Goal: Task Accomplishment & Management: Manage account settings

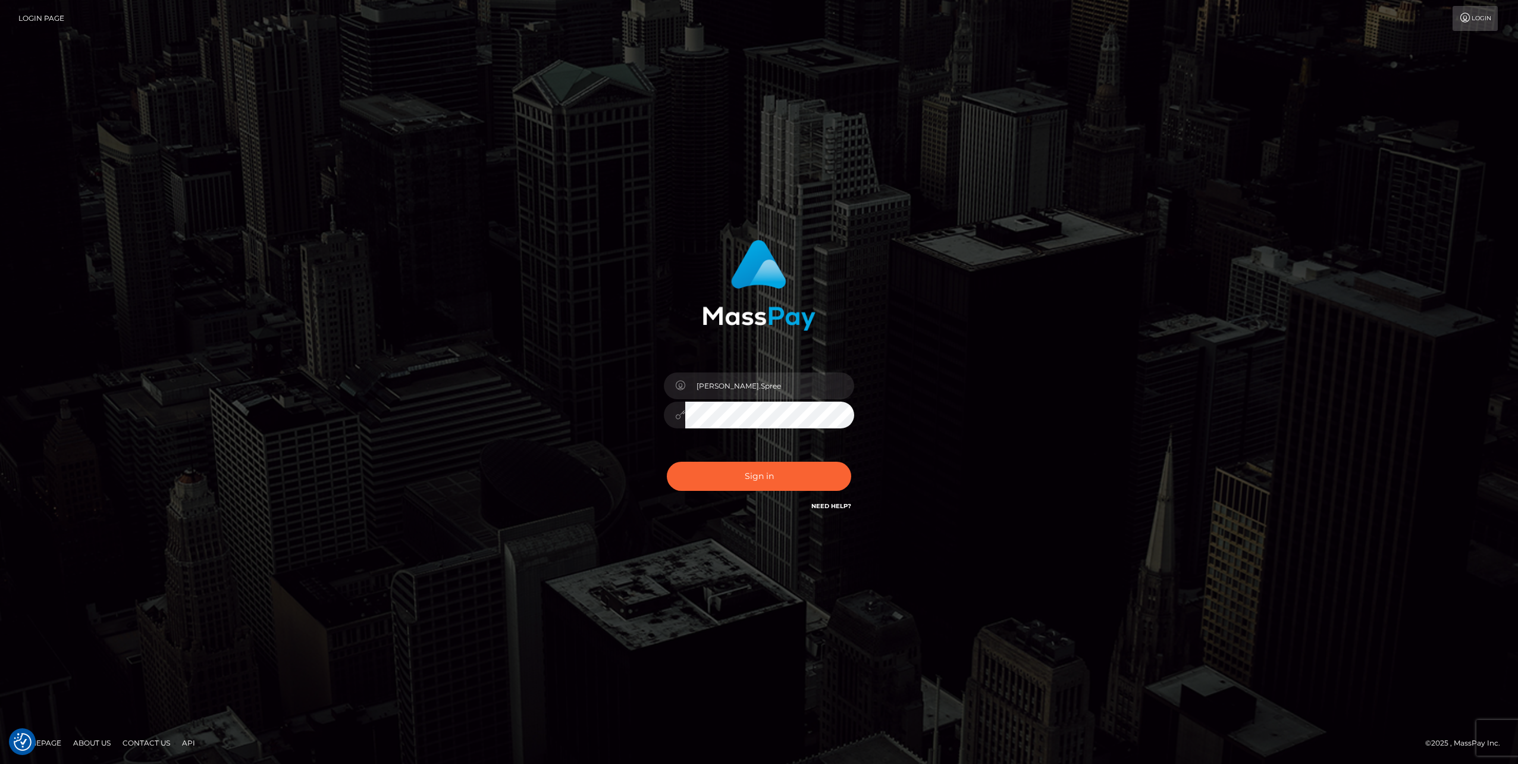
type input "Ofelyn.HM"
click at [765, 478] on button "Sign in" at bounding box center [759, 476] width 184 height 29
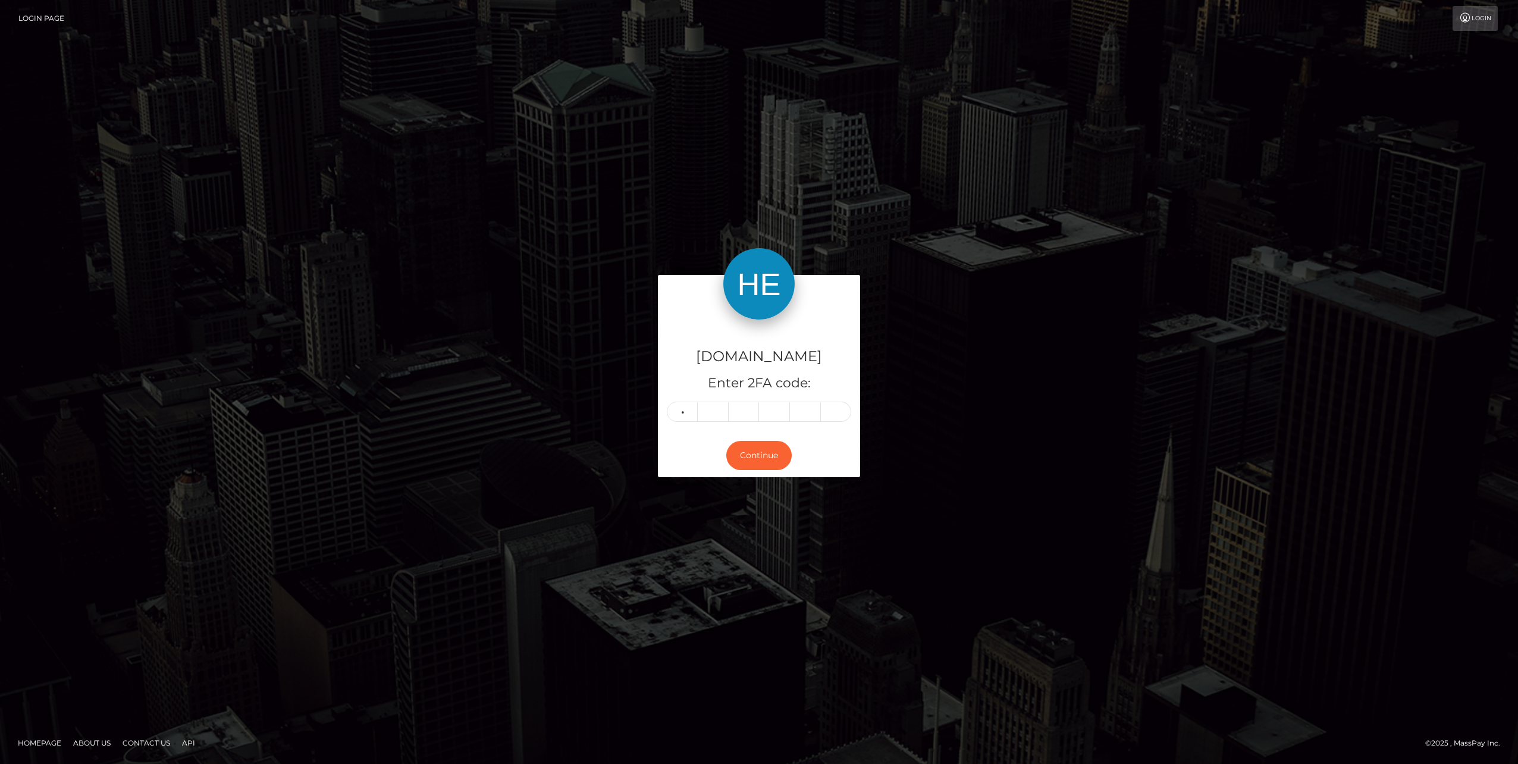
type input "7"
type input "9"
type input "7"
type input "3"
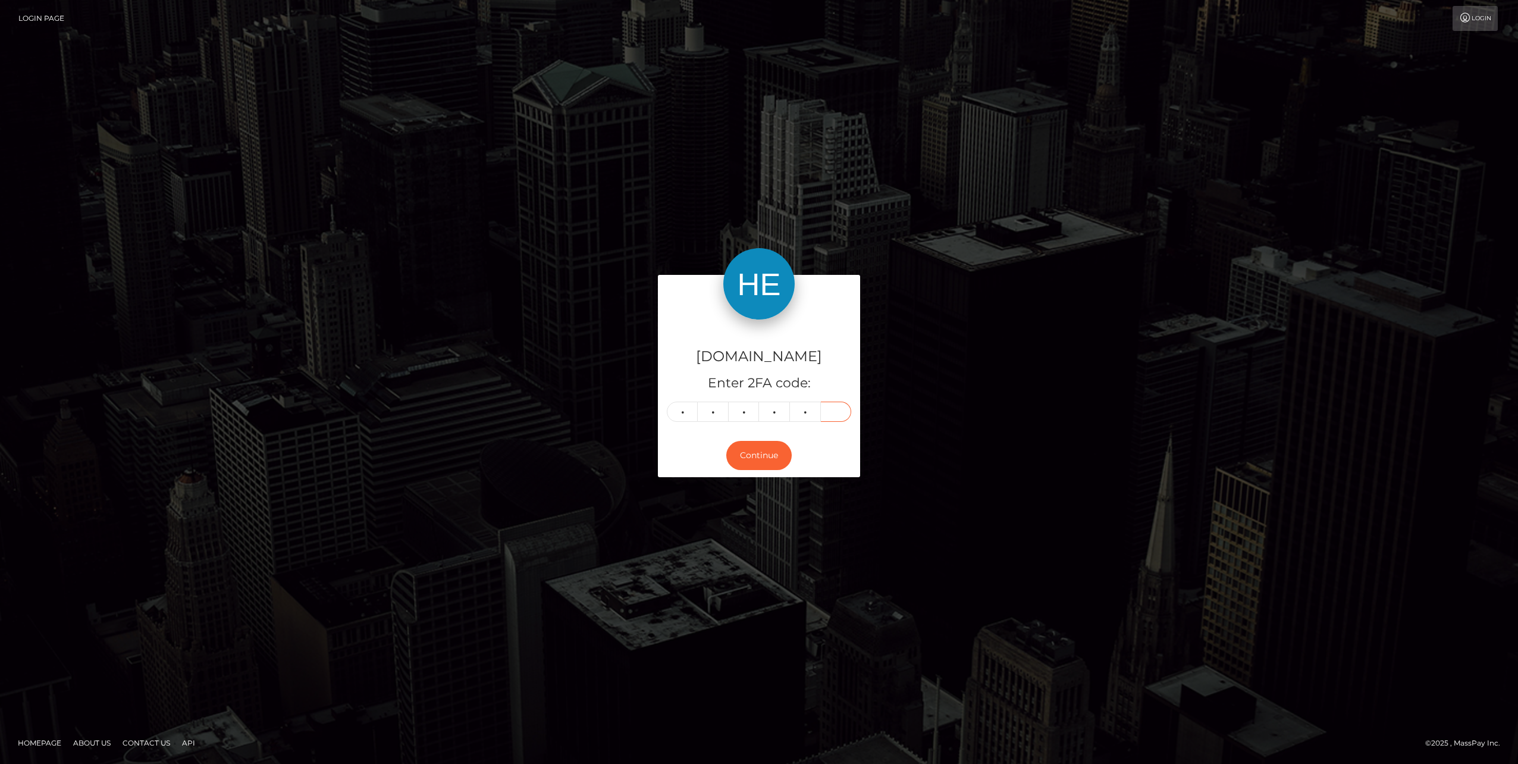
type input "5"
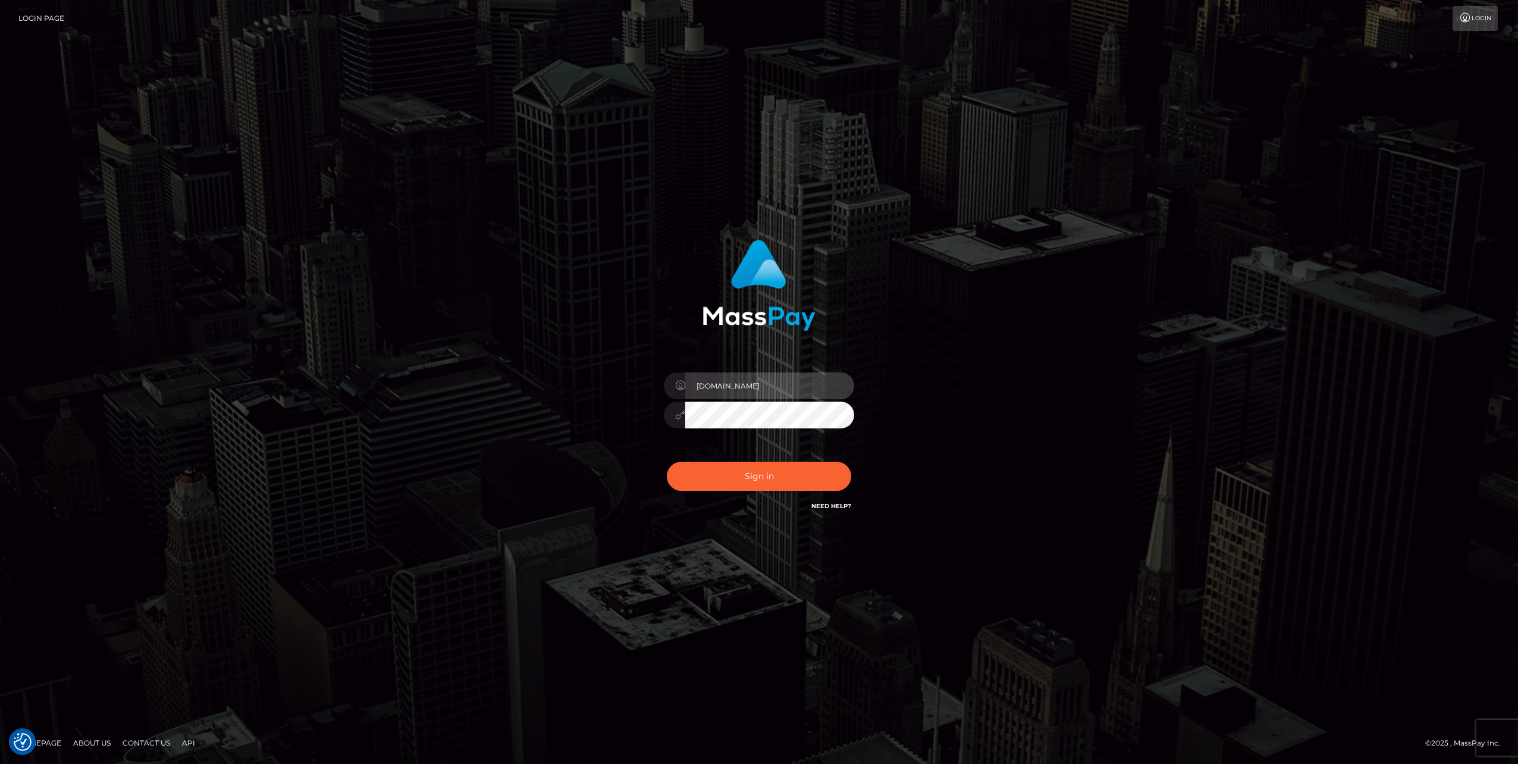
click at [761, 387] on input "Ofelyn.HM" at bounding box center [769, 385] width 169 height 27
type input "Ofelyn.SF"
click at [773, 474] on button "Sign in" at bounding box center [759, 476] width 184 height 29
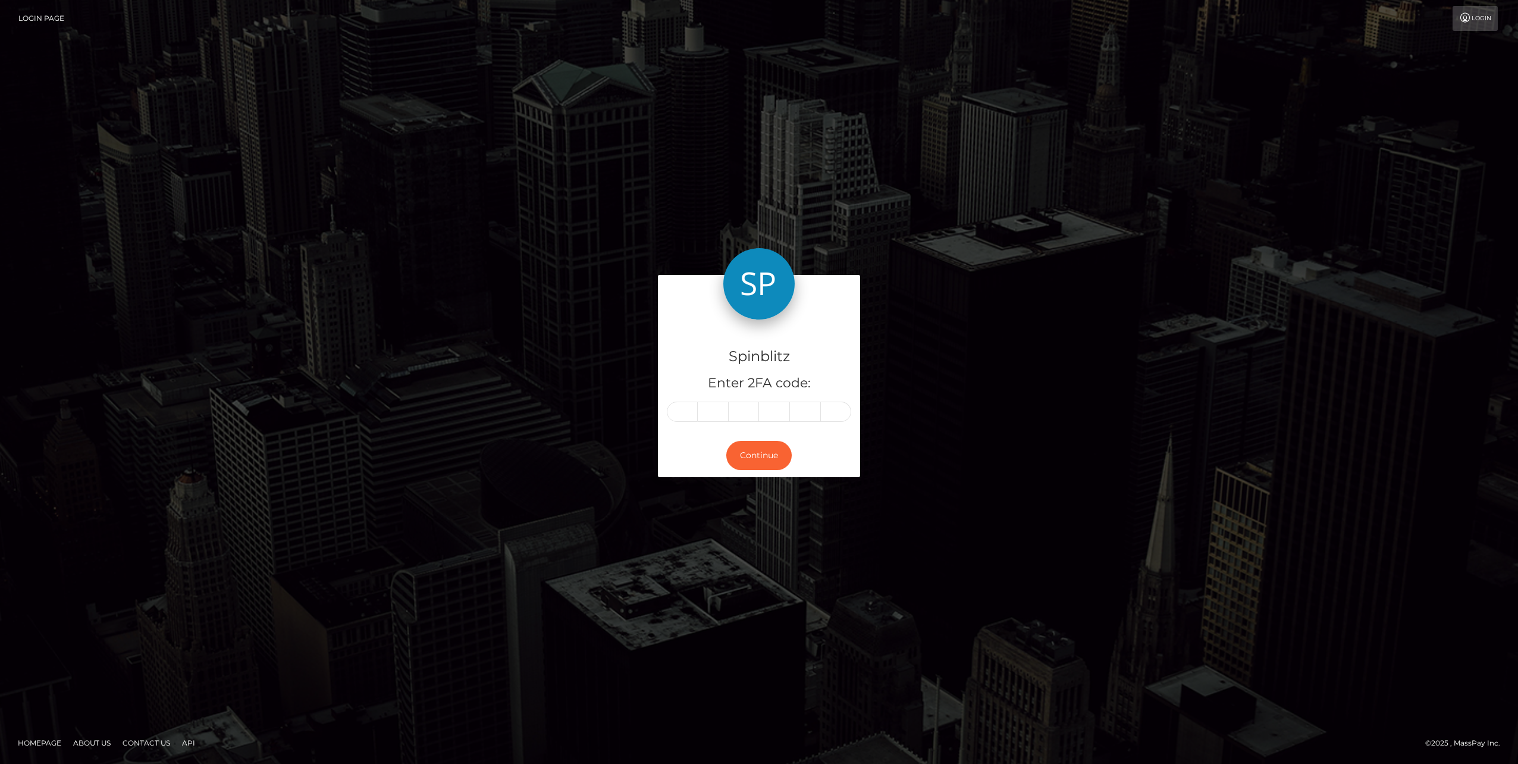
click at [716, 371] on div "Spinblitz Enter 2FA code:" at bounding box center [759, 376] width 202 height 114
click at [692, 410] on input "text" at bounding box center [682, 411] width 31 height 20
type input "2"
type input "4"
type input "7"
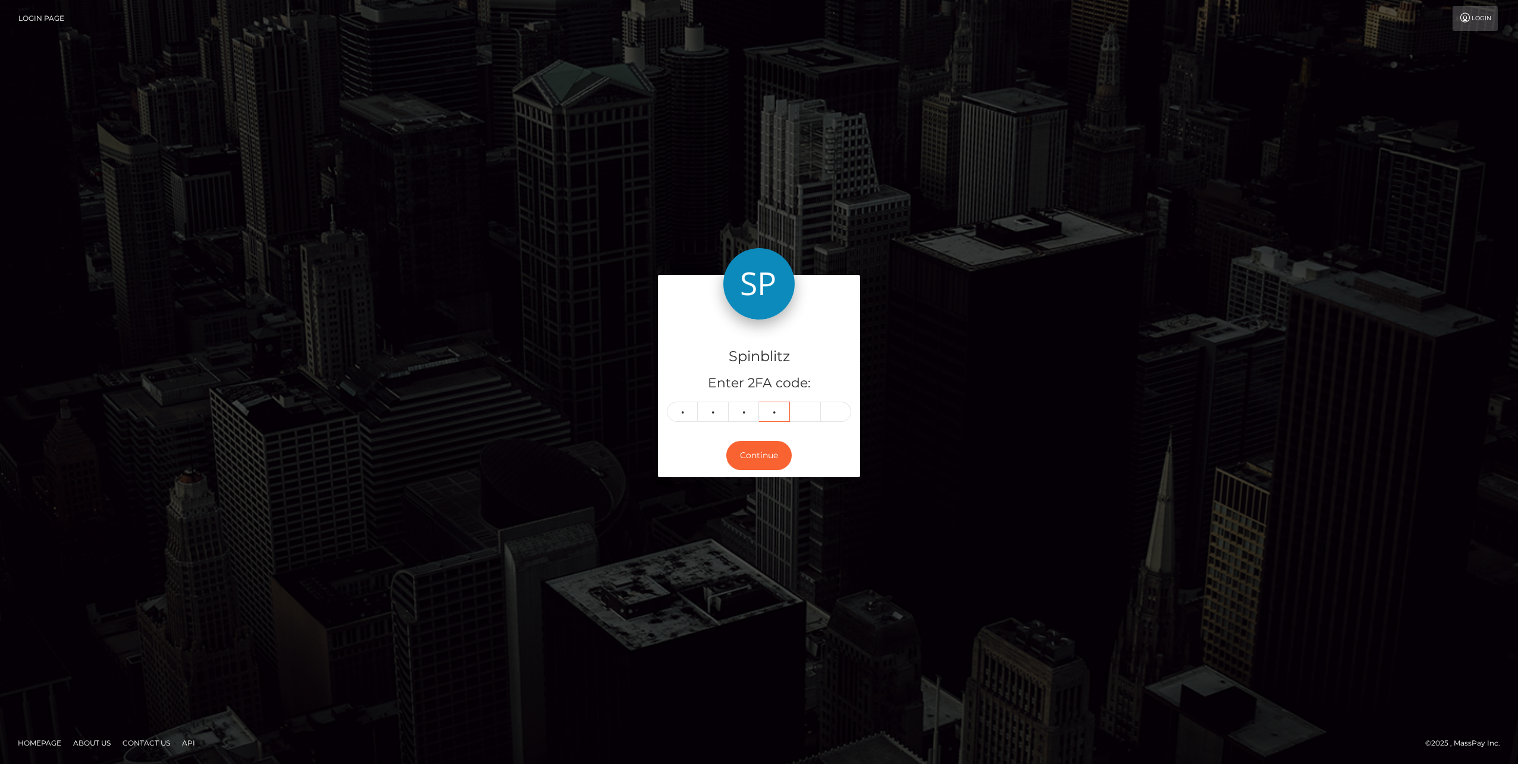
type input "9"
type input "1"
click at [766, 454] on button "Continue" at bounding box center [758, 455] width 65 height 29
click at [839, 413] on input "1" at bounding box center [836, 411] width 31 height 20
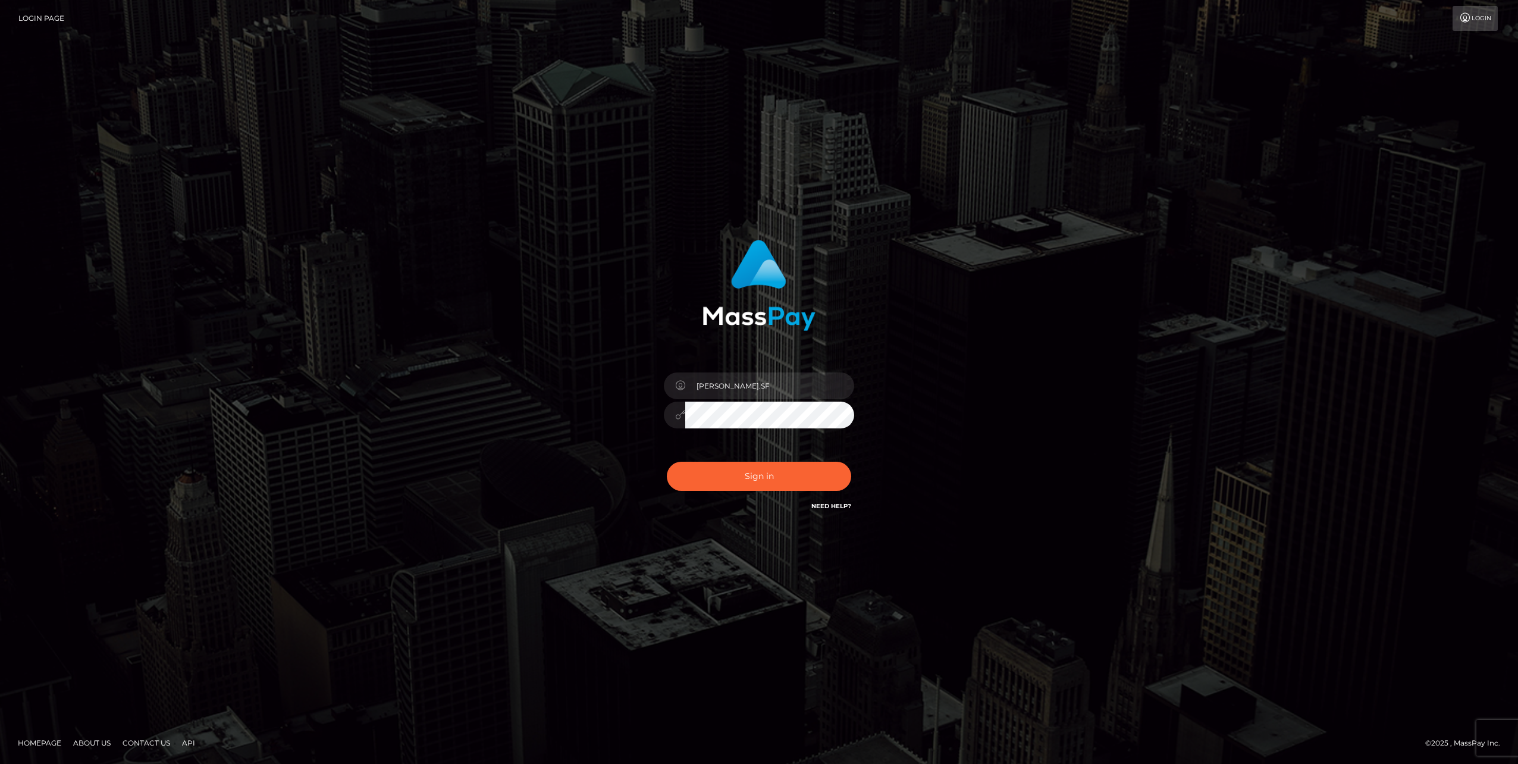
click at [726, 380] on input "[PERSON_NAME].SF" at bounding box center [769, 385] width 169 height 27
click at [727, 387] on input "Ofelyn.SF" at bounding box center [769, 385] width 169 height 27
type input "[PERSON_NAME][DOMAIN_NAME]"
click at [782, 478] on button "Sign in" at bounding box center [759, 476] width 184 height 29
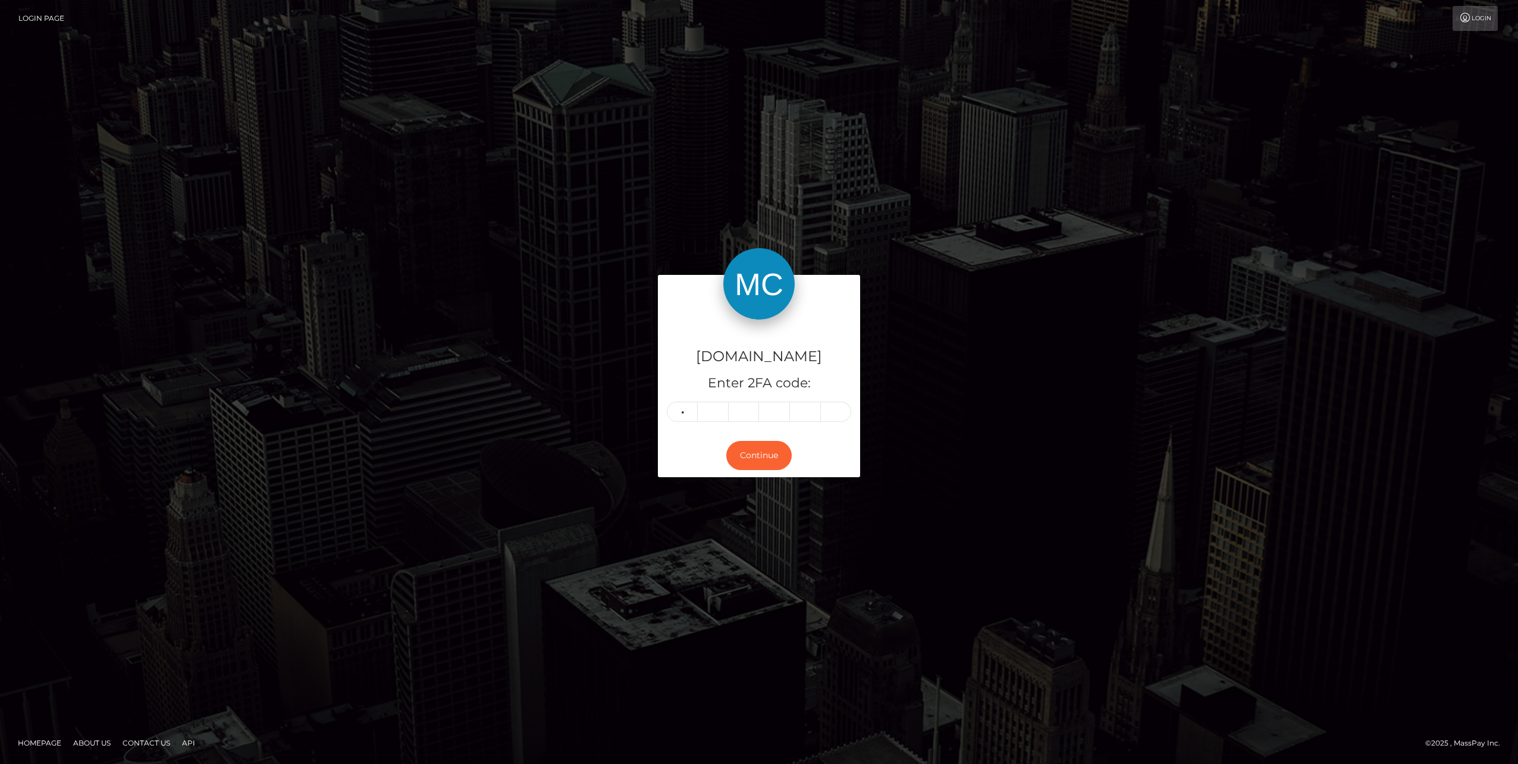
type input "2"
type input "9"
type input "4"
type input "7"
type input "9"
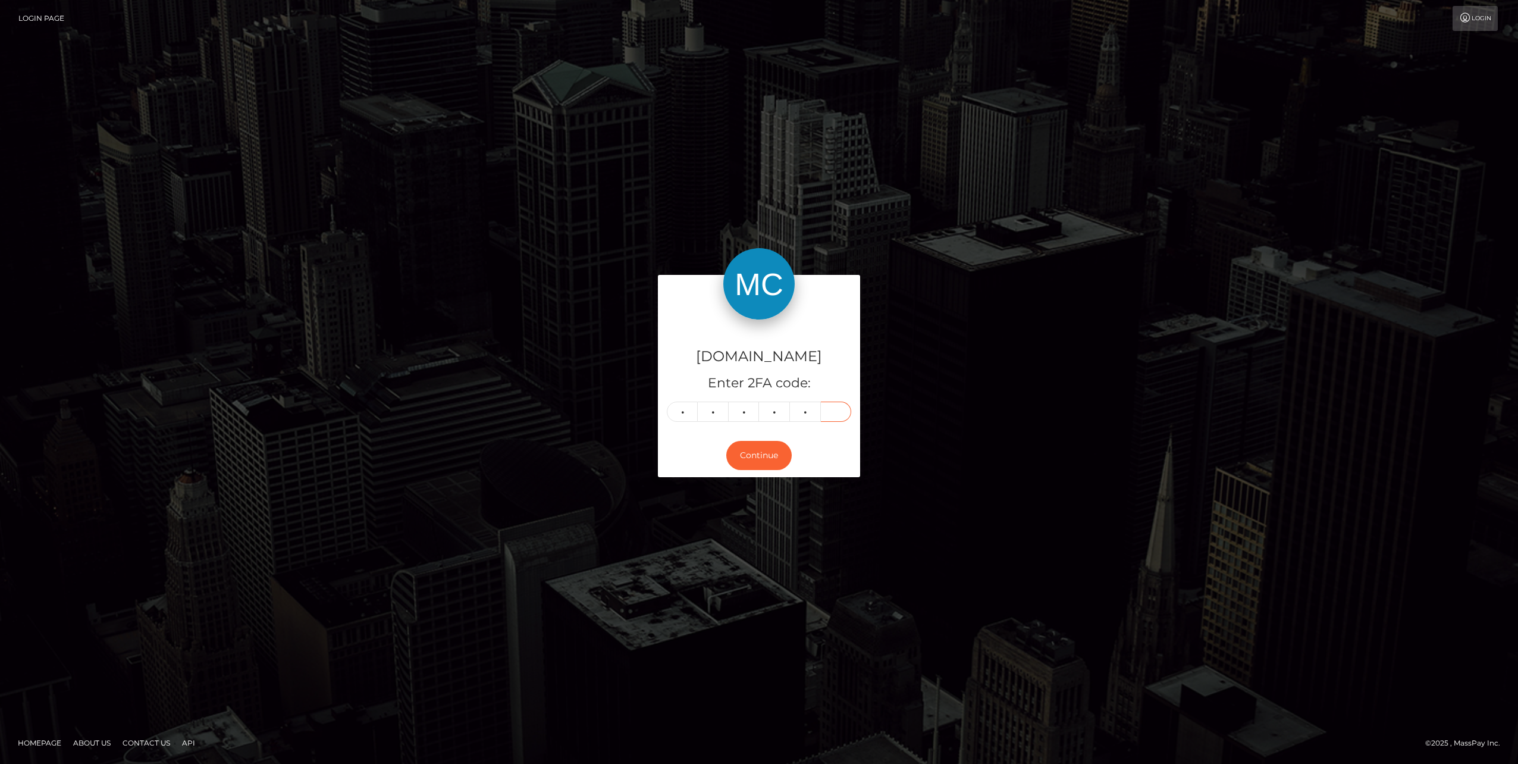
type input "2"
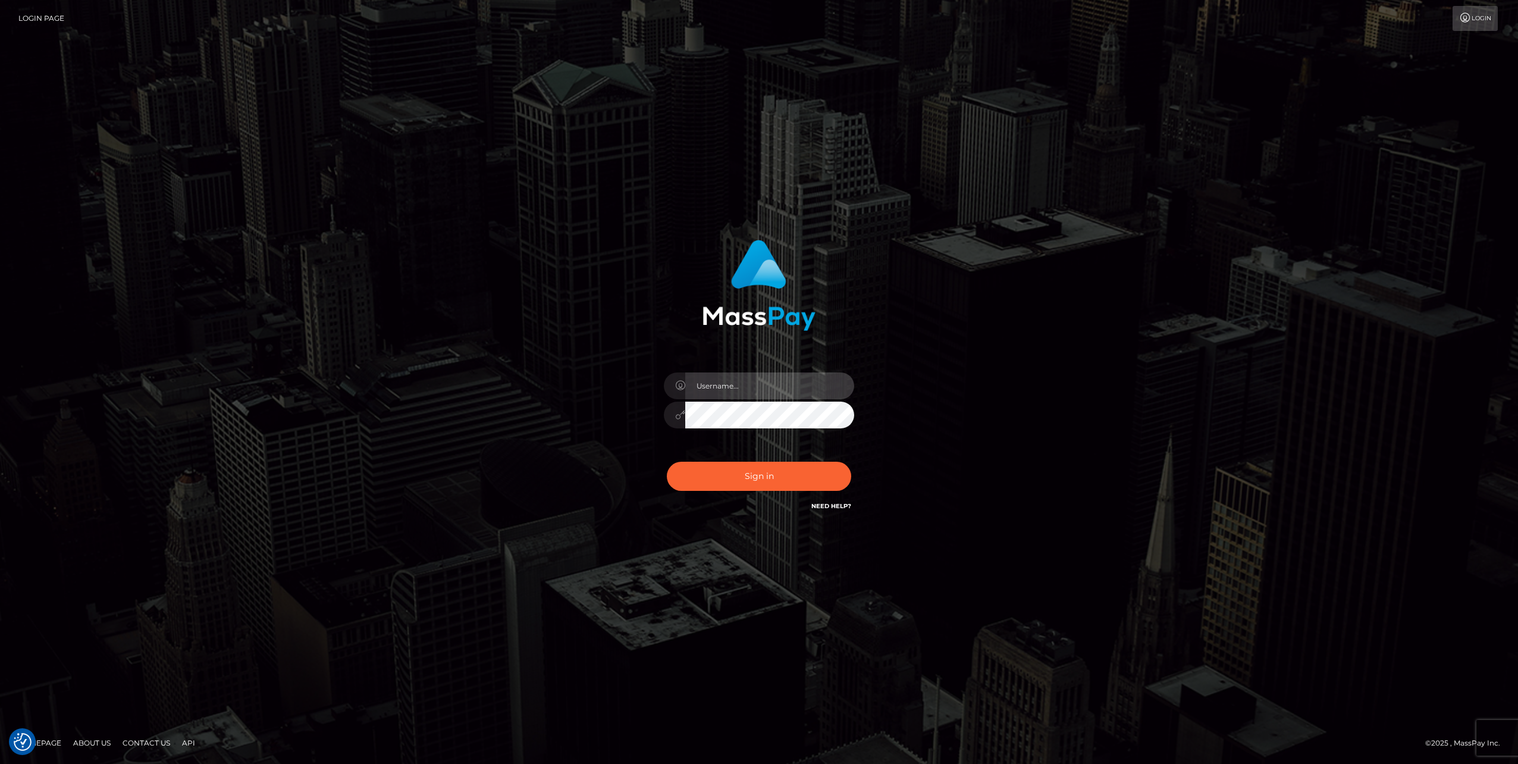
type input "[PERSON_NAME][DOMAIN_NAME]"
click at [767, 381] on input "[PERSON_NAME][DOMAIN_NAME]" at bounding box center [769, 385] width 169 height 27
click at [755, 388] on input "Ofelyn.VIP" at bounding box center [769, 385] width 169 height 27
click at [768, 471] on button "Sign in" at bounding box center [759, 476] width 184 height 29
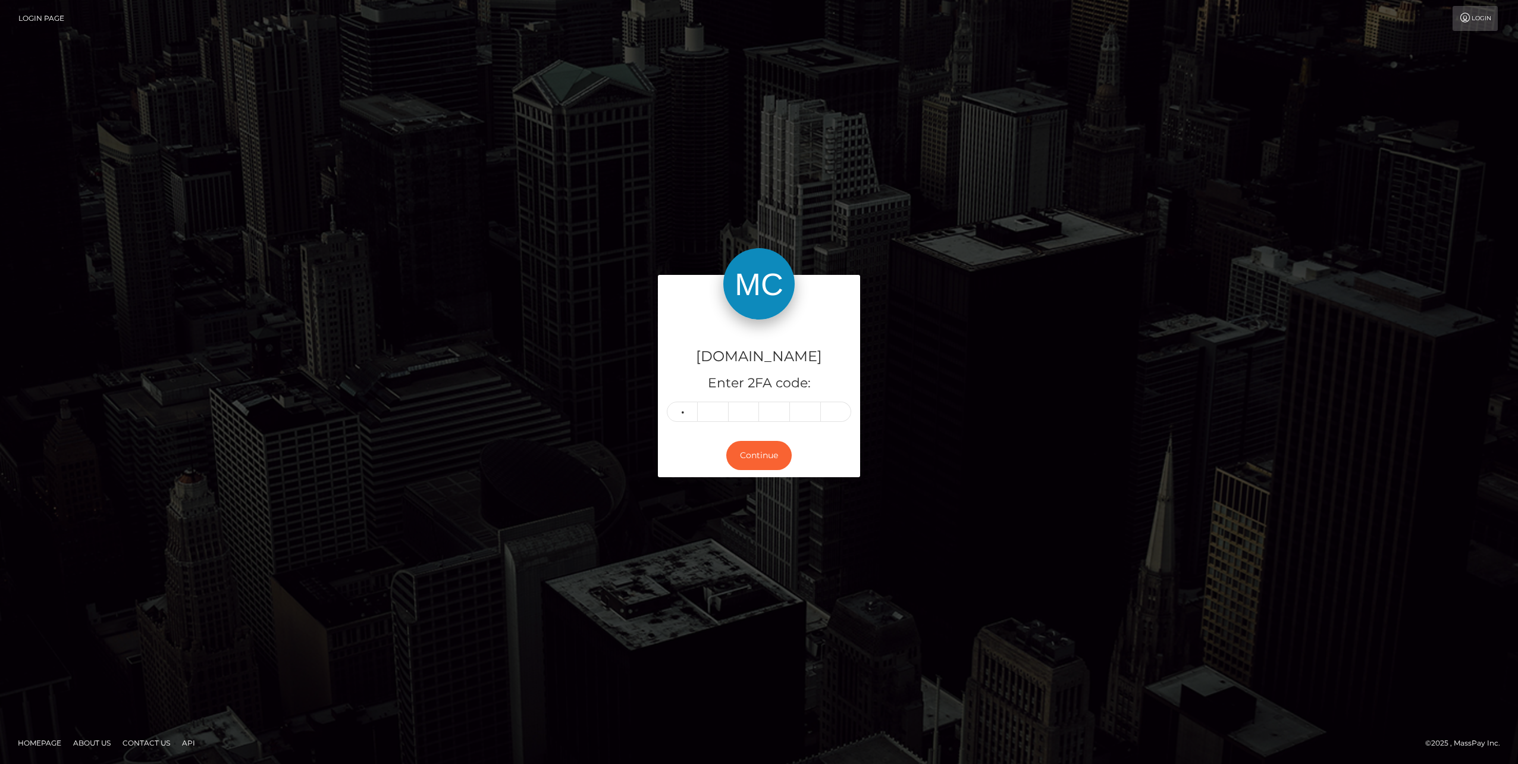
type input "5"
type input "8"
type input "9"
type input "1"
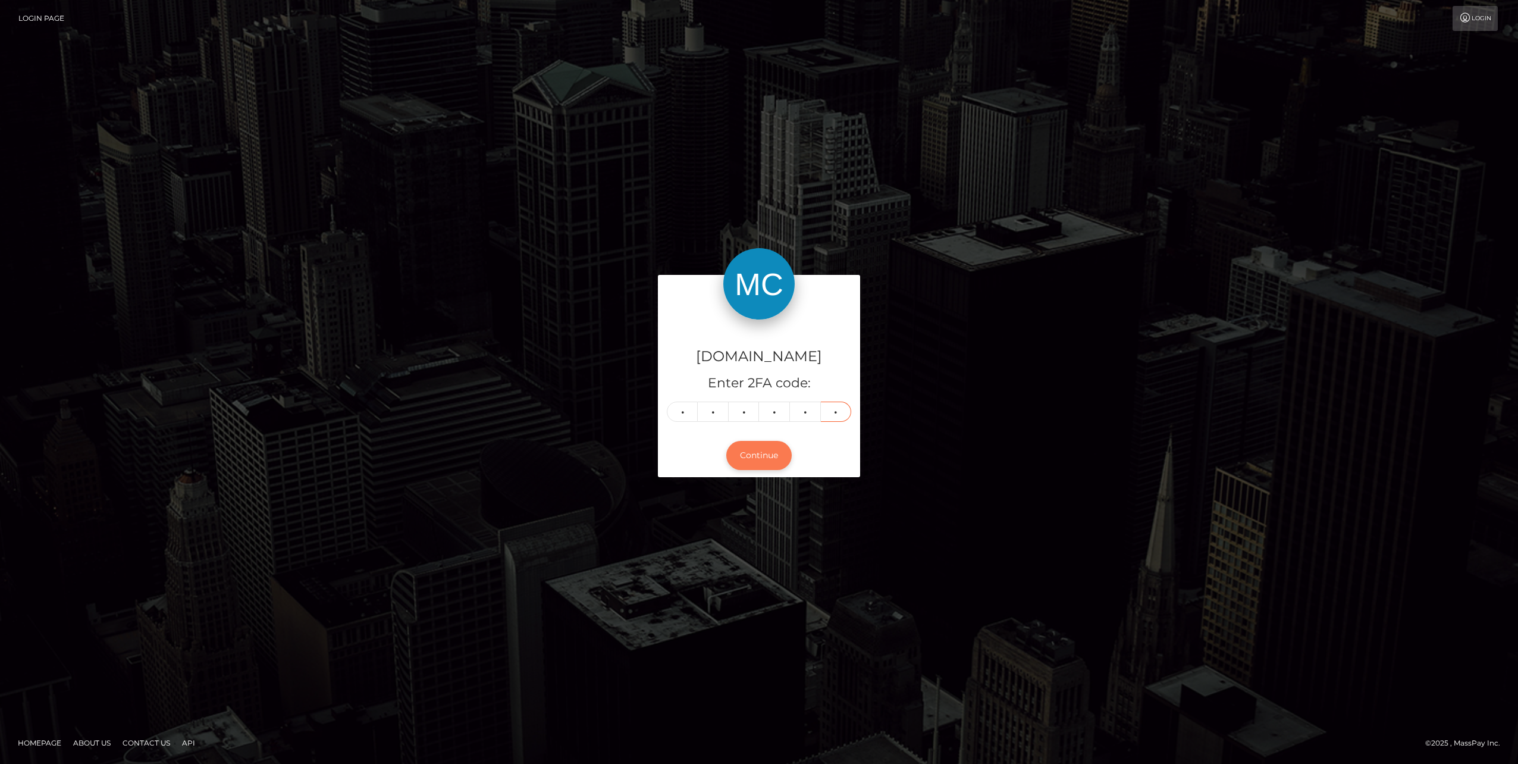
type input "2"
click at [773, 461] on button "Continue" at bounding box center [758, 455] width 65 height 29
